Goal: Task Accomplishment & Management: Use online tool/utility

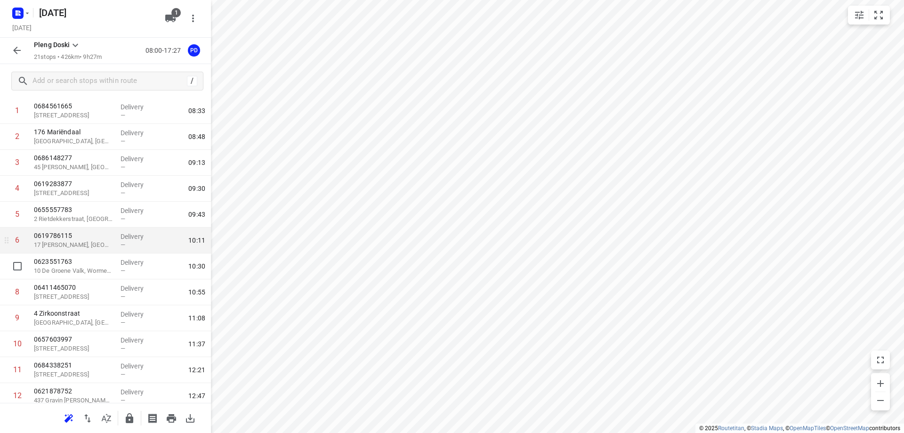
scroll to position [94, 0]
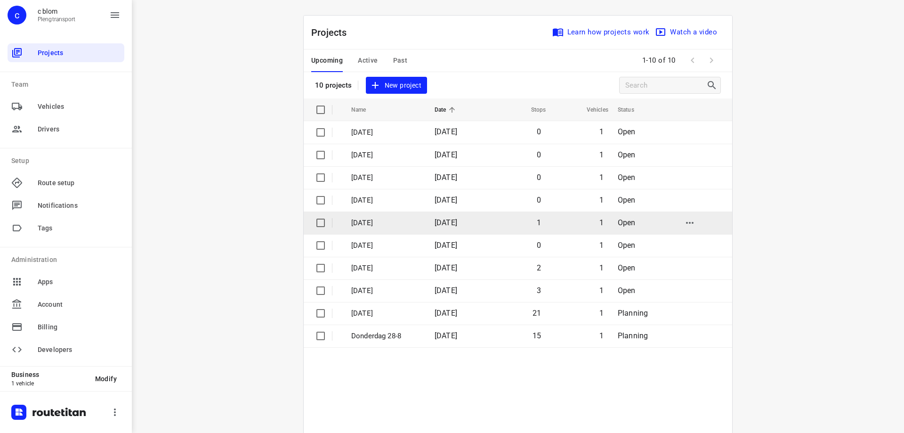
click at [367, 219] on p "[DATE]" at bounding box center [385, 223] width 69 height 11
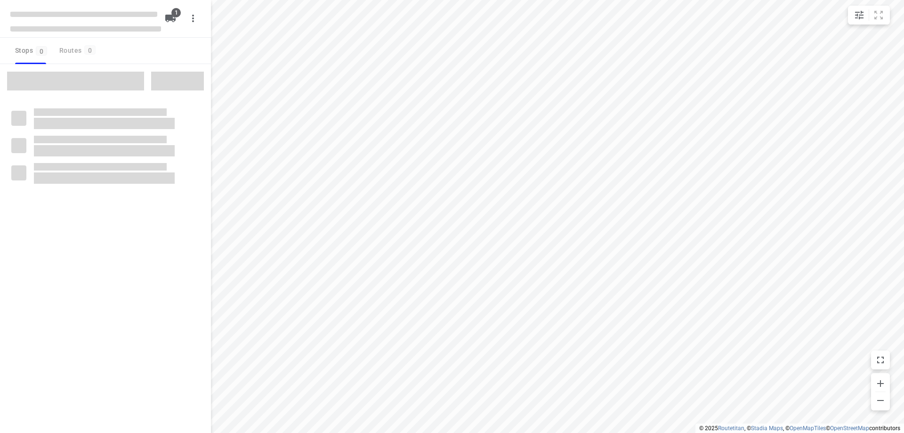
type input "distance"
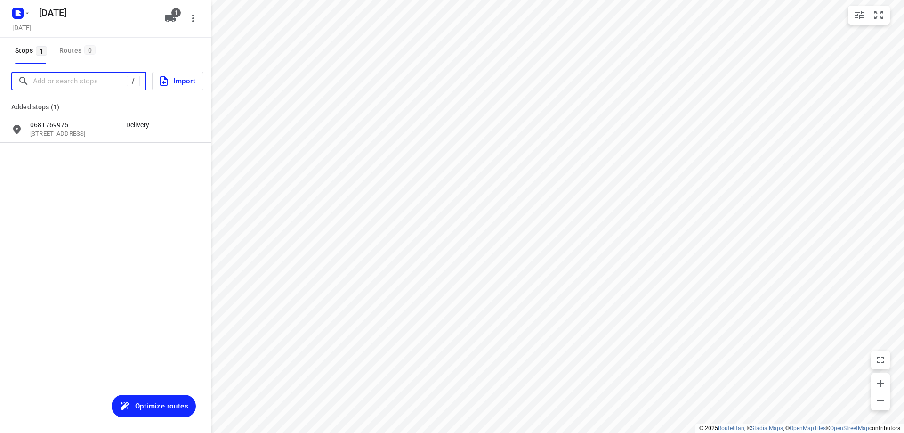
click at [79, 83] on input "Add or search stops" at bounding box center [80, 81] width 94 height 15
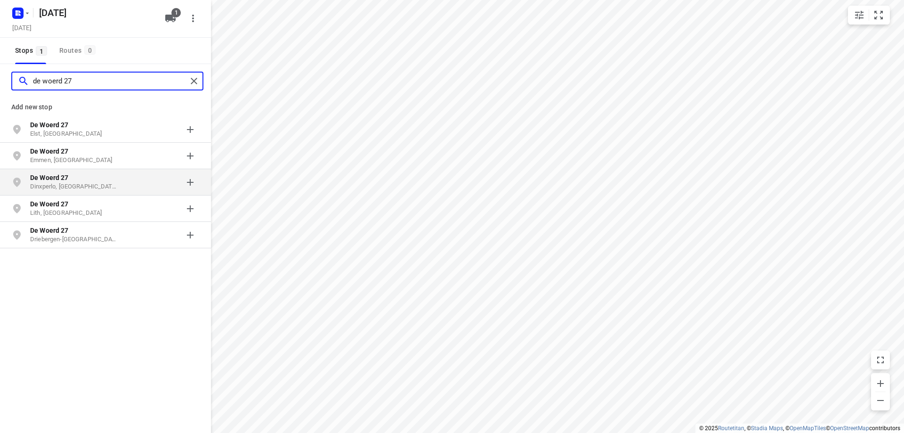
type input "de woerd 27"
click at [103, 183] on p "Dinxperlo, [GEOGRAPHIC_DATA]" at bounding box center [73, 186] width 87 height 9
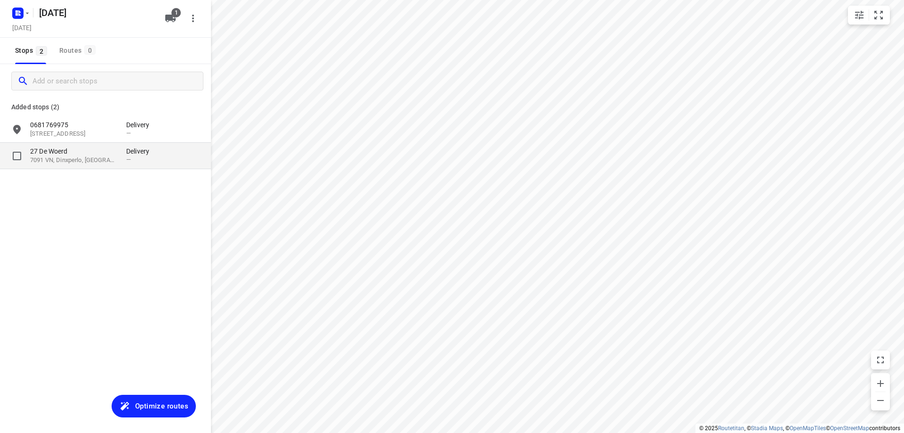
click at [86, 156] on p "7091 VN, Dinxperlo, [GEOGRAPHIC_DATA]" at bounding box center [73, 160] width 87 height 9
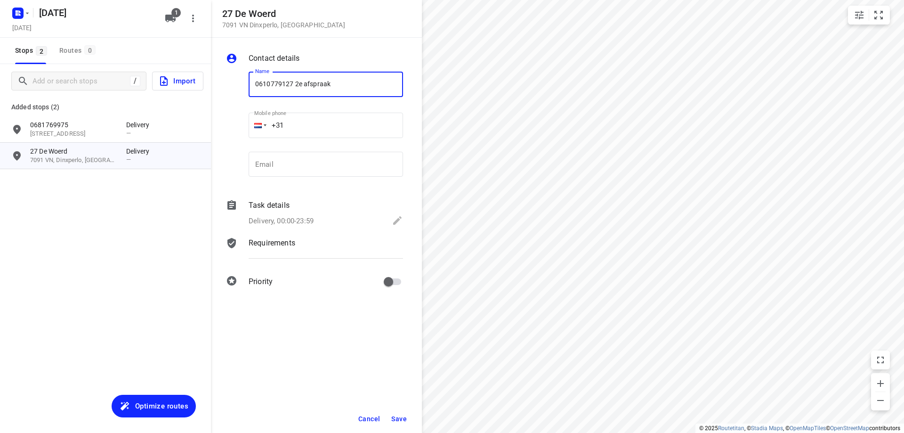
type input "0610779127 2e afspraak"
click at [394, 418] on span "Save" at bounding box center [399, 419] width 16 height 8
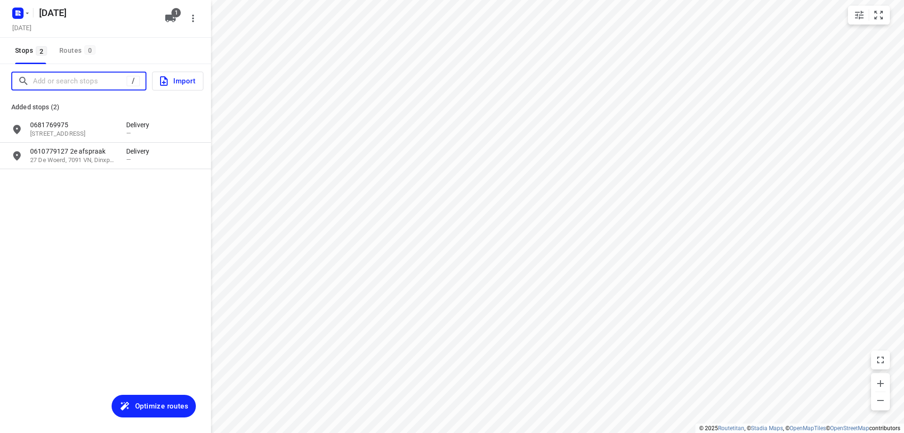
click at [59, 81] on input "Add or search stops" at bounding box center [80, 81] width 94 height 15
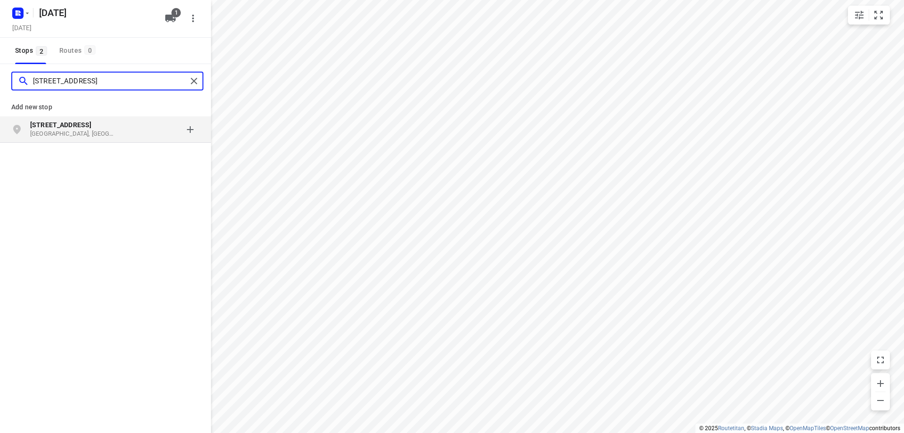
type input "[STREET_ADDRESS]"
click at [67, 131] on p "[GEOGRAPHIC_DATA], [GEOGRAPHIC_DATA]" at bounding box center [73, 134] width 87 height 9
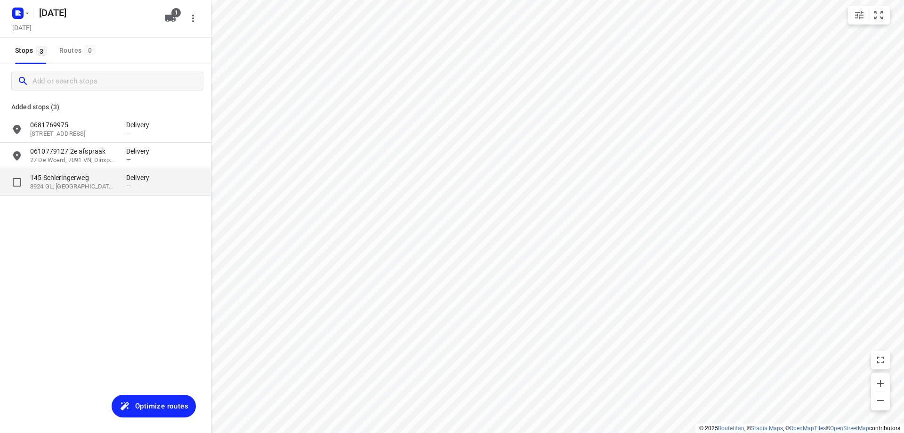
click at [73, 187] on p "8924 GL, [GEOGRAPHIC_DATA], [GEOGRAPHIC_DATA]" at bounding box center [73, 186] width 87 height 9
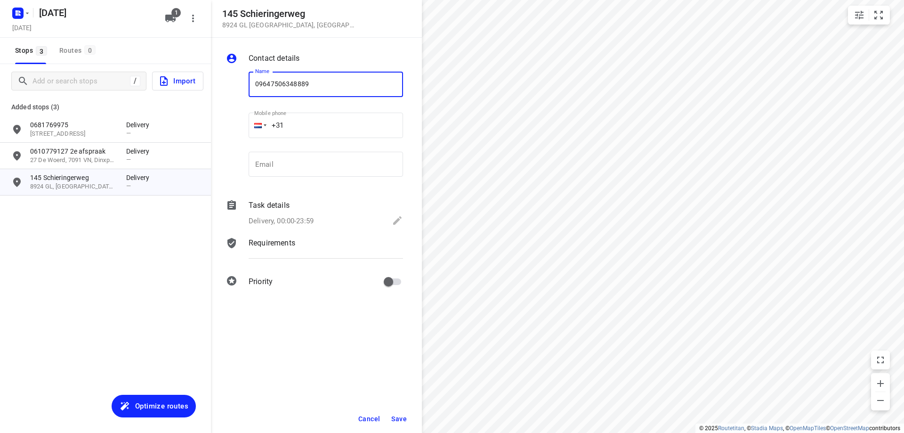
type input "09647506348889 whats app"
click at [400, 420] on span "Save" at bounding box center [399, 419] width 16 height 8
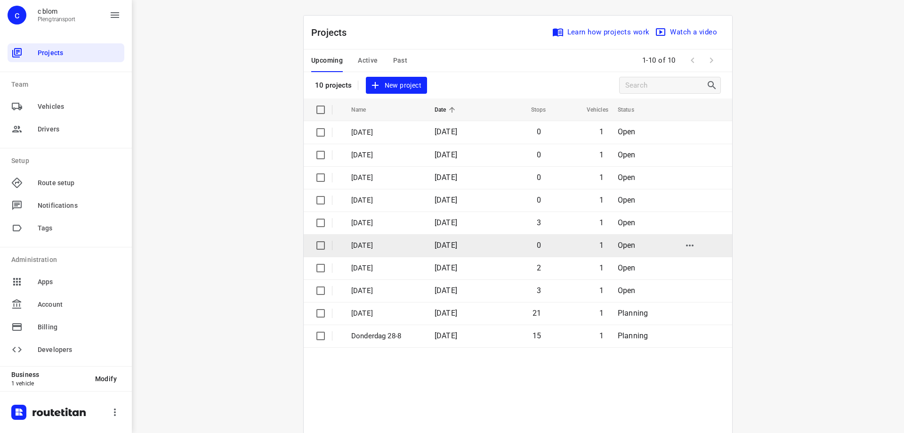
click at [415, 247] on p "[DATE]" at bounding box center [385, 245] width 69 height 11
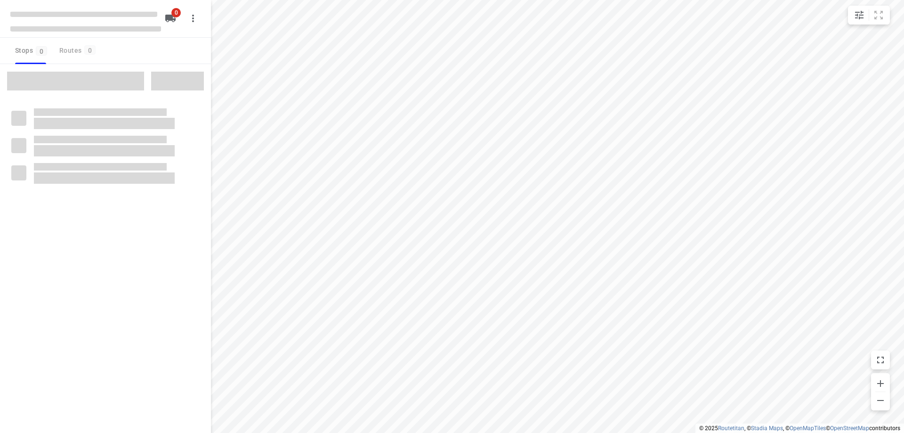
type input "distance"
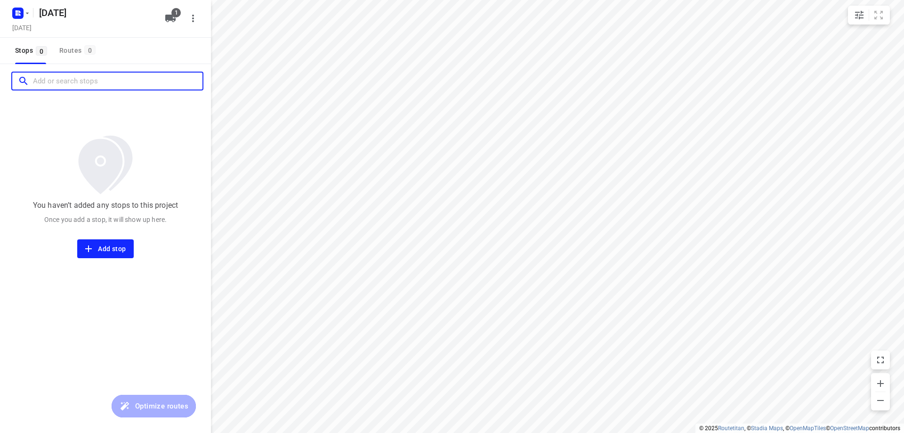
click at [79, 74] on input "Add or search stops" at bounding box center [118, 81] width 170 height 15
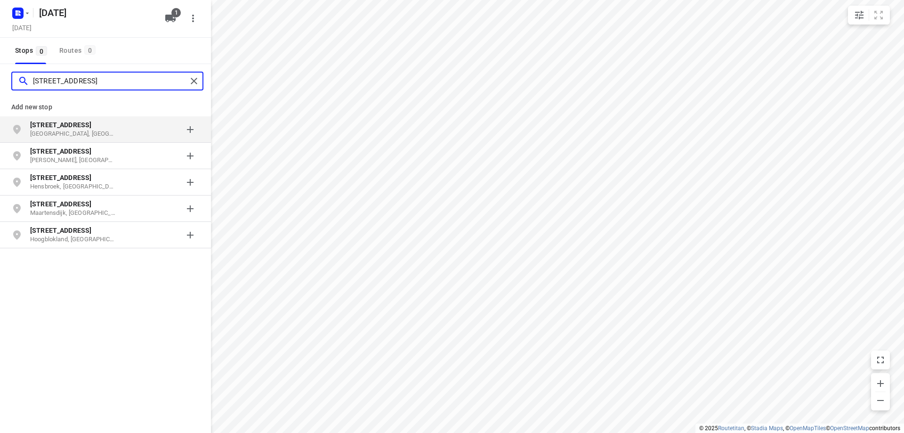
type input "[STREET_ADDRESS]"
click at [81, 128] on p "[STREET_ADDRESS]" at bounding box center [73, 124] width 87 height 9
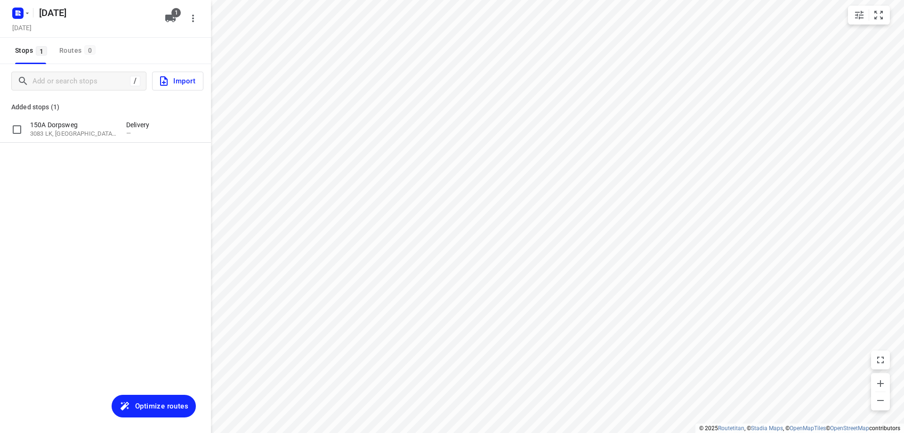
click at [81, 128] on p "150A Dorpsweg" at bounding box center [73, 124] width 87 height 9
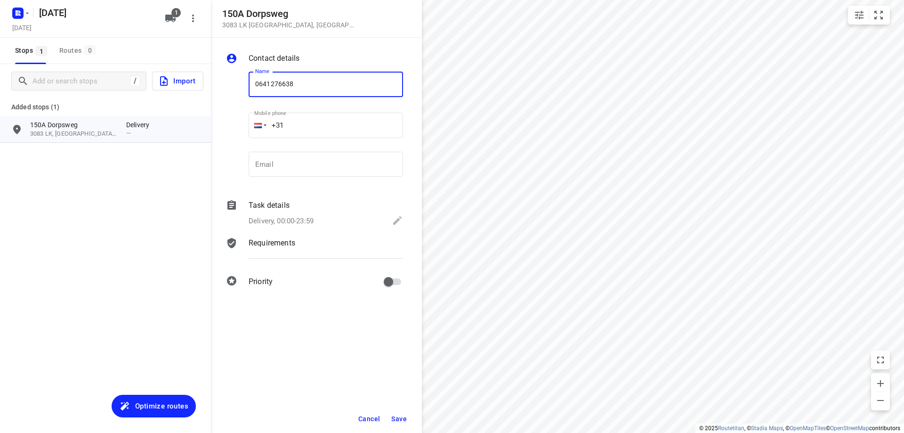
type input "0641276638"
click at [399, 416] on span "Save" at bounding box center [399, 419] width 16 height 8
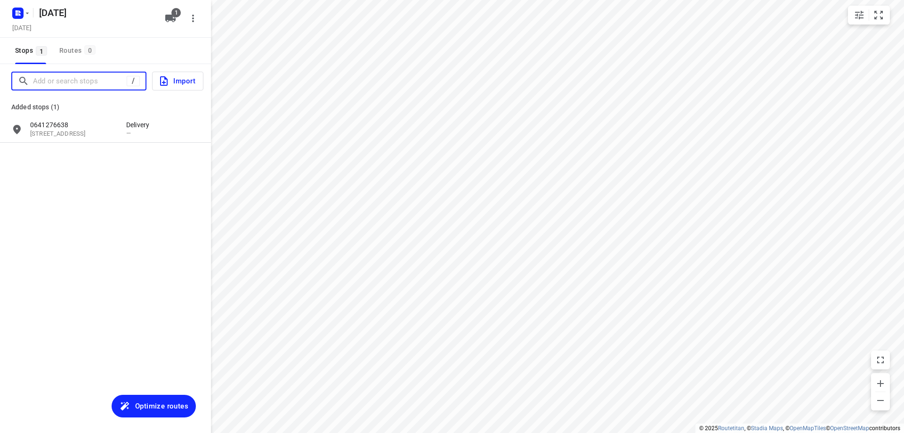
click at [96, 86] on input "Add or search stops" at bounding box center [80, 81] width 94 height 15
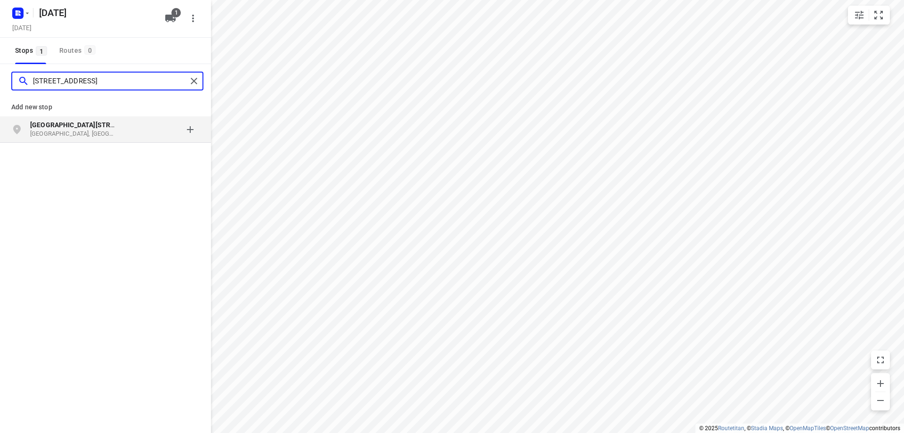
type input "[STREET_ADDRESS]"
click at [104, 137] on p "[GEOGRAPHIC_DATA], [GEOGRAPHIC_DATA]" at bounding box center [73, 134] width 87 height 9
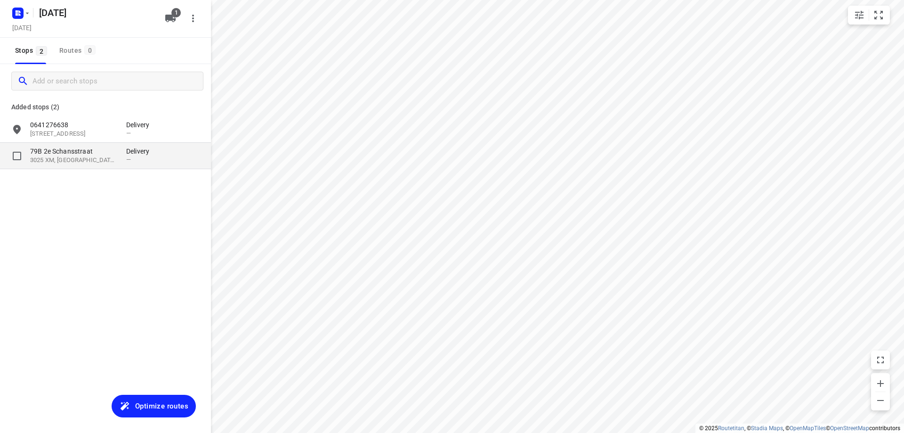
click at [104, 160] on p "3025 XM, [GEOGRAPHIC_DATA], [GEOGRAPHIC_DATA]" at bounding box center [73, 160] width 87 height 9
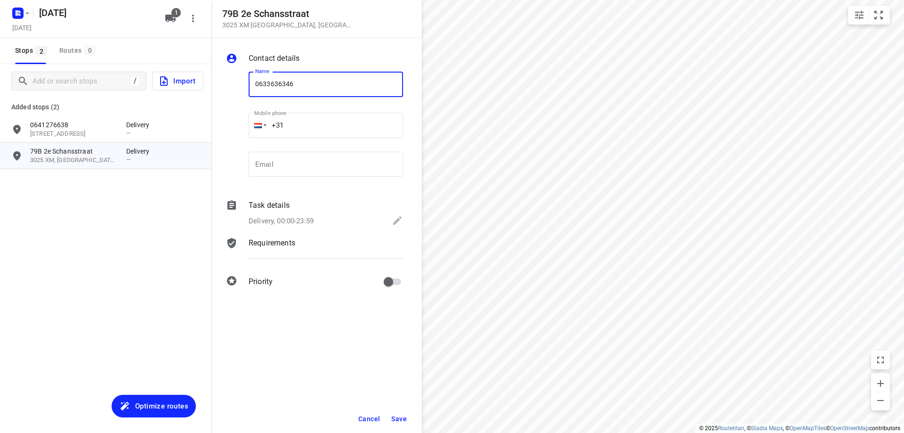
type input "0633636346"
click at [396, 418] on span "Save" at bounding box center [399, 419] width 16 height 8
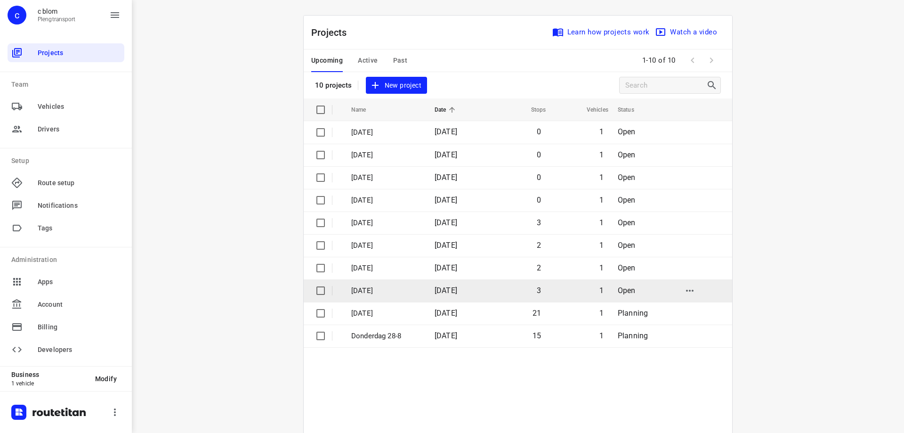
click at [446, 290] on span "[DATE]" at bounding box center [446, 290] width 23 height 9
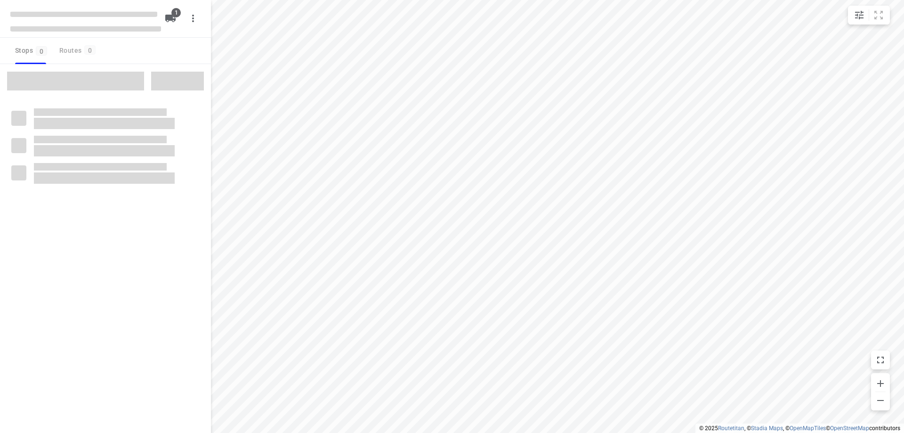
type input "distance"
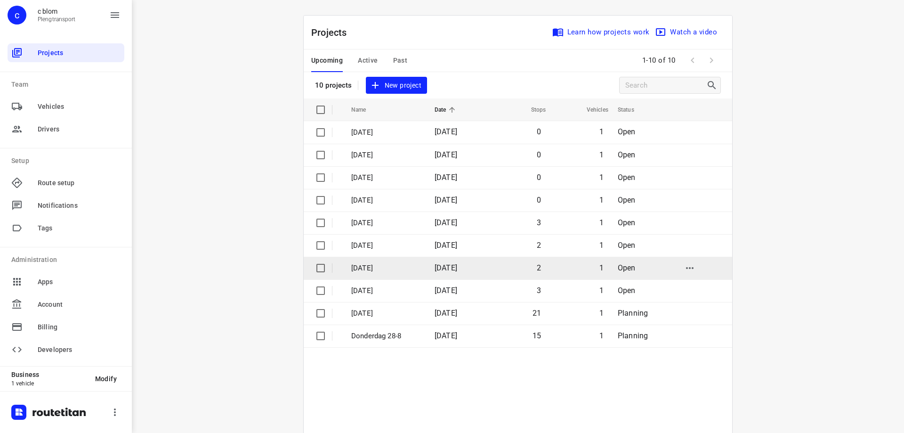
click at [399, 267] on p "[DATE]" at bounding box center [385, 268] width 69 height 11
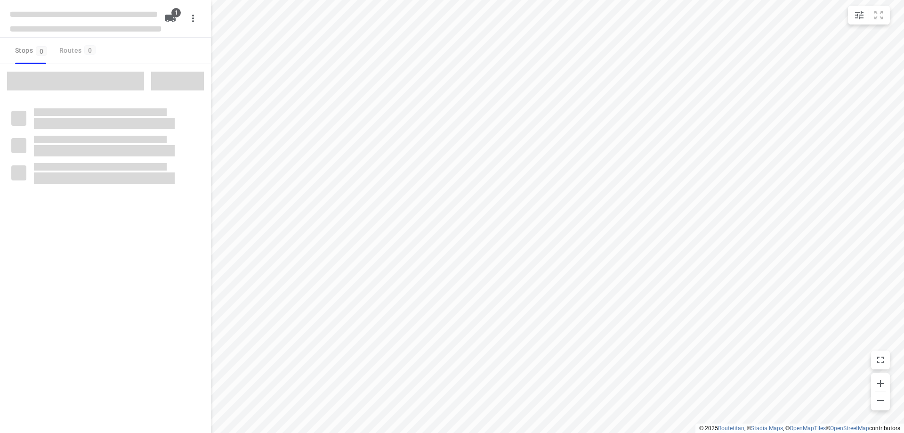
type input "distance"
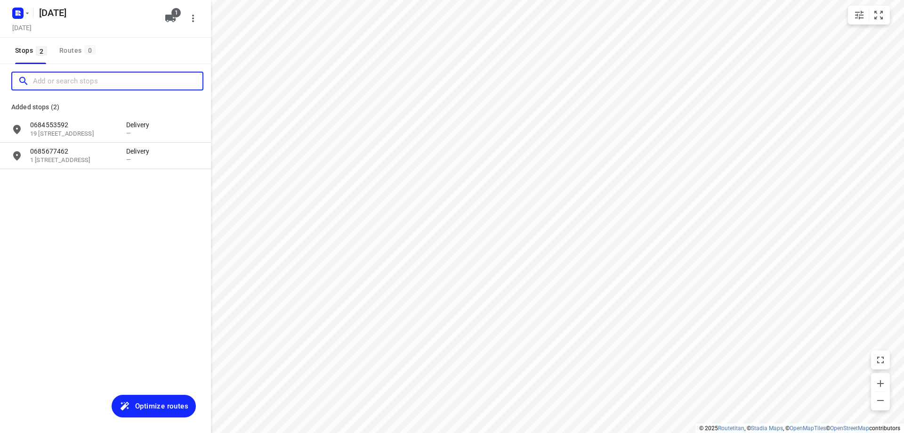
click at [78, 76] on input "Add or search stops" at bounding box center [118, 81] width 170 height 15
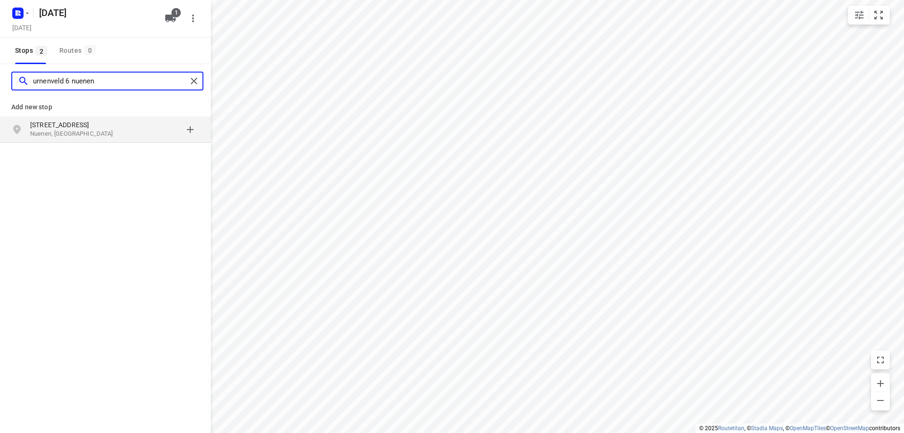
type input "urnenveld 6 nuenen"
click at [102, 134] on p "Nuenen, [GEOGRAPHIC_DATA]" at bounding box center [73, 134] width 87 height 9
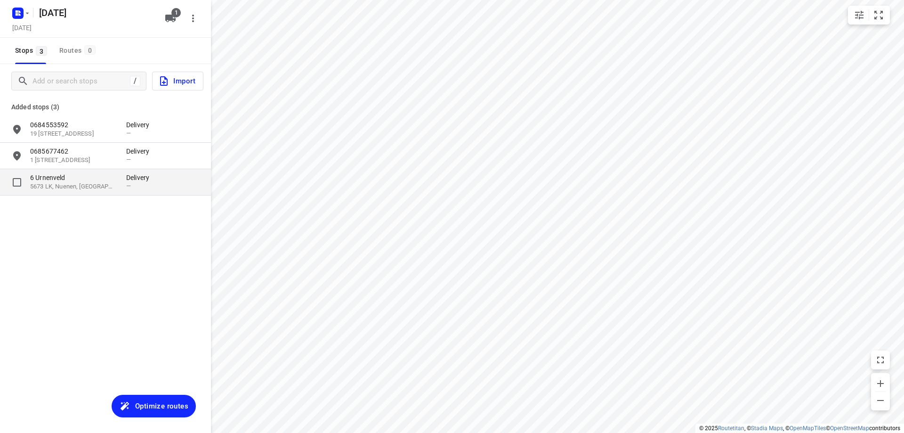
click at [95, 184] on p "5673 LK, Nuenen, [GEOGRAPHIC_DATA]" at bounding box center [73, 186] width 87 height 9
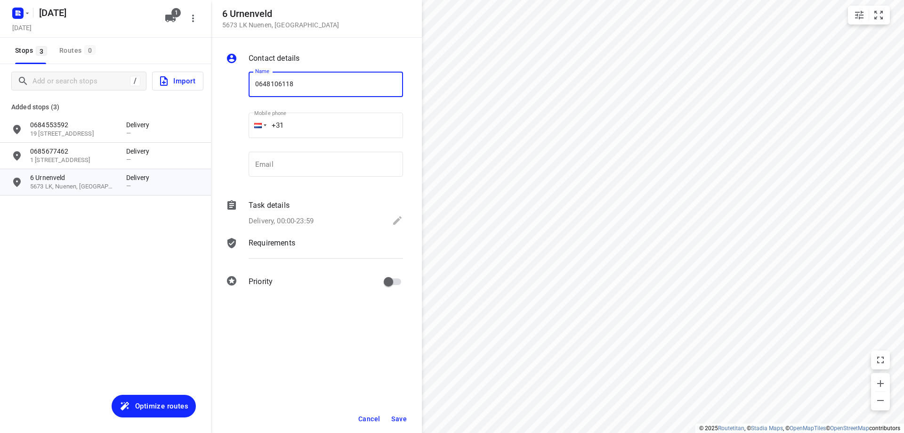
type input "0648106118"
click at [396, 415] on span "Save" at bounding box center [399, 419] width 16 height 8
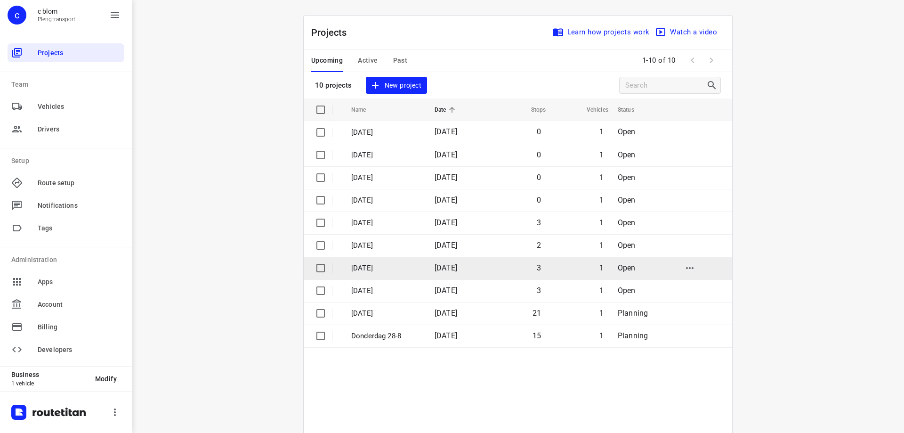
click at [398, 272] on p "[DATE]" at bounding box center [385, 268] width 69 height 11
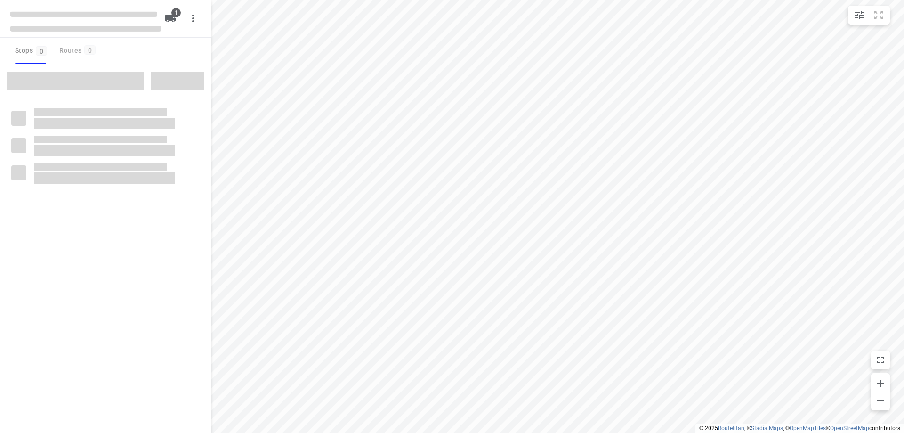
type input "distance"
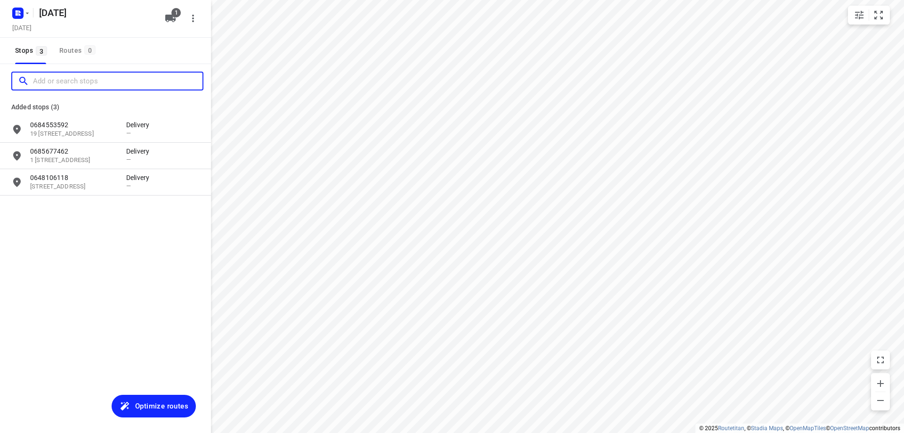
click at [87, 80] on input "Add or search stops" at bounding box center [118, 81] width 170 height 15
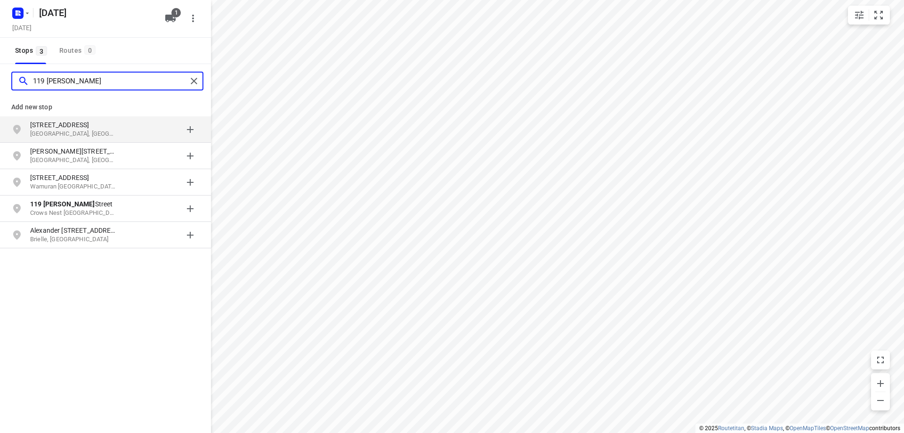
type input "119 [PERSON_NAME]"
click at [86, 120] on p "[STREET_ADDRESS]" at bounding box center [73, 124] width 87 height 9
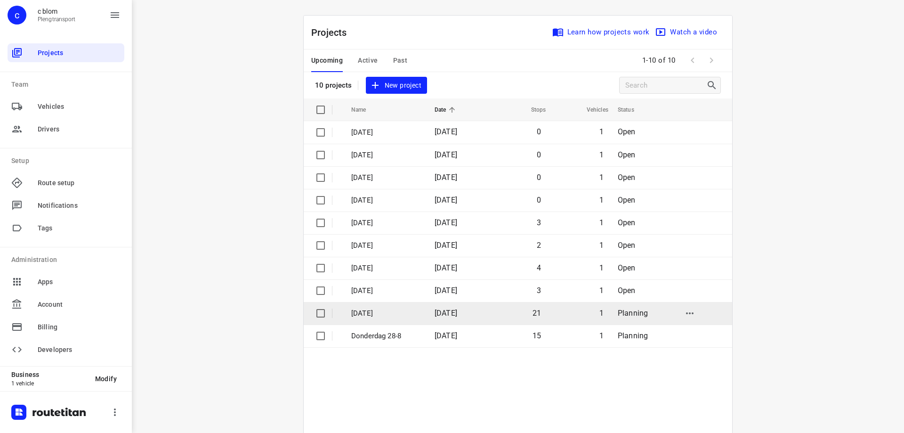
click at [404, 315] on p "[DATE]" at bounding box center [385, 313] width 69 height 11
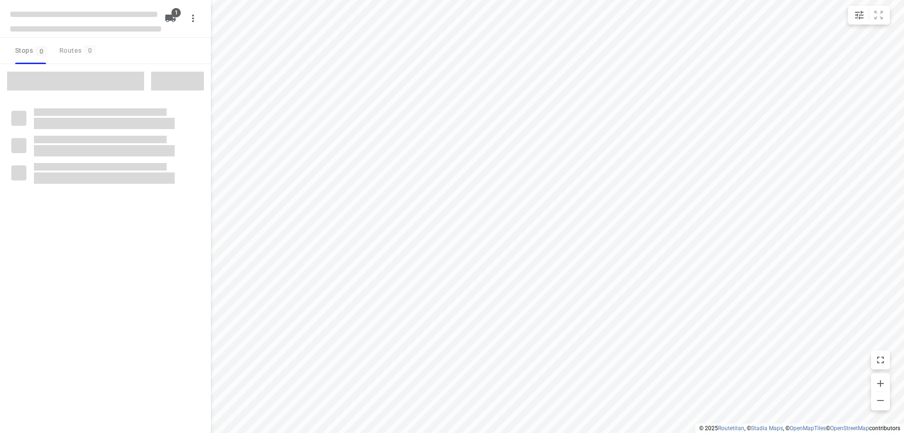
type input "distance"
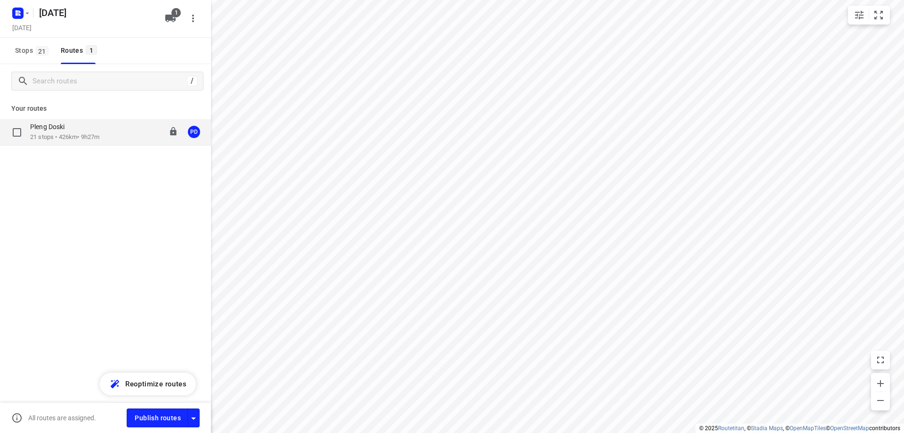
click at [59, 138] on p "21 stops • 426km • 9h27m" at bounding box center [64, 137] width 69 height 9
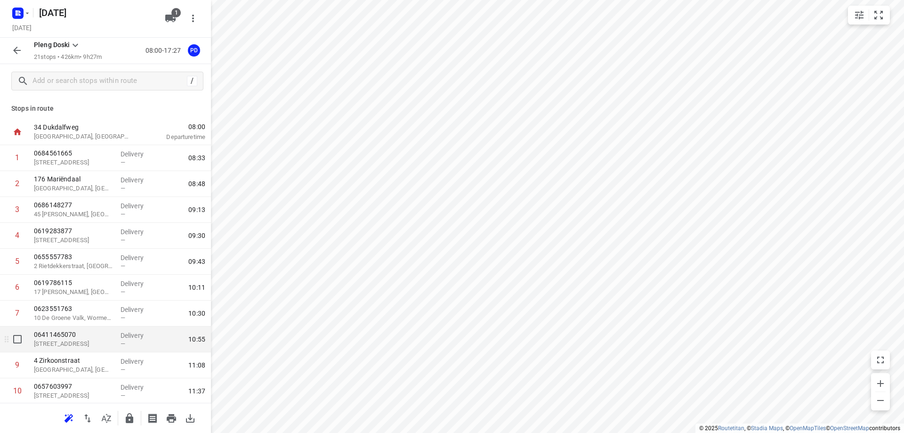
click at [103, 342] on p "[STREET_ADDRESS]" at bounding box center [73, 343] width 79 height 9
